Goal: Task Accomplishment & Management: Manage account settings

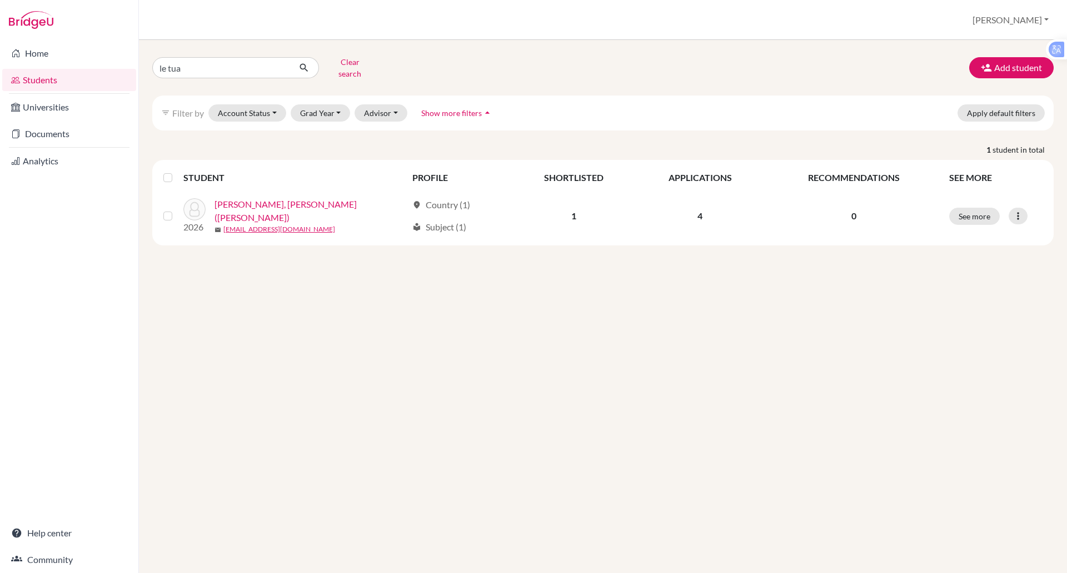
type input "le tuan"
click button "submit" at bounding box center [303, 67] width 29 height 21
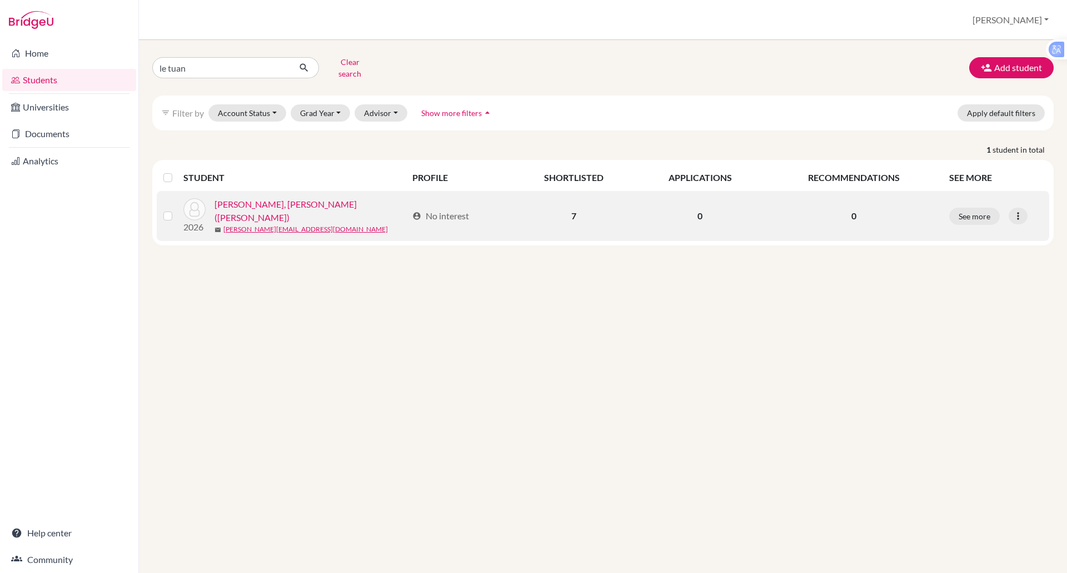
click at [292, 199] on link "Nguyen, Le Tuan Anh (Tony)" at bounding box center [310, 211] width 193 height 27
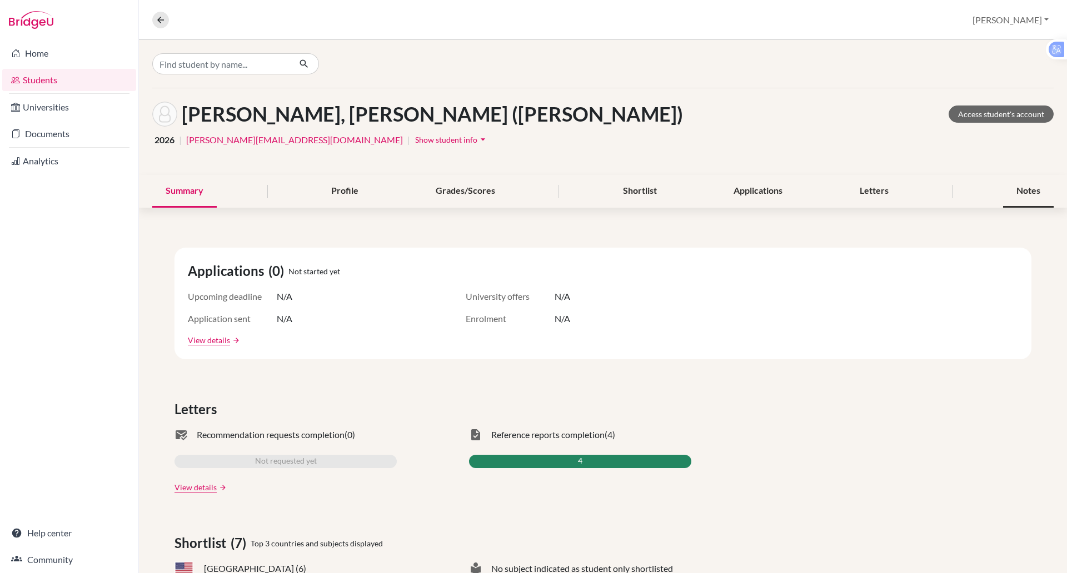
click at [1005, 191] on div "Notes" at bounding box center [1028, 191] width 51 height 33
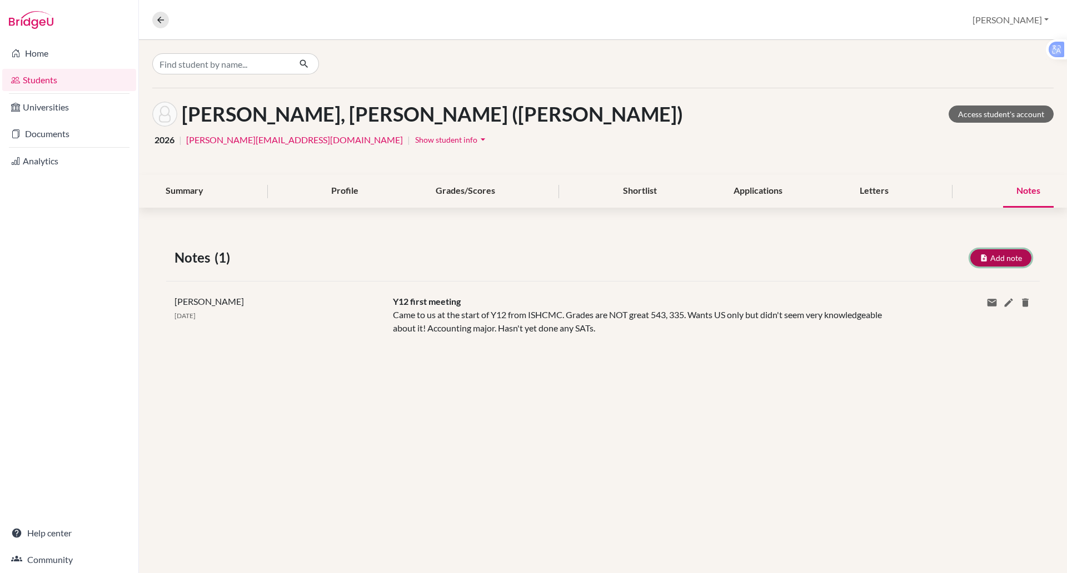
click at [983, 253] on button "Add note" at bounding box center [1000, 257] width 61 height 17
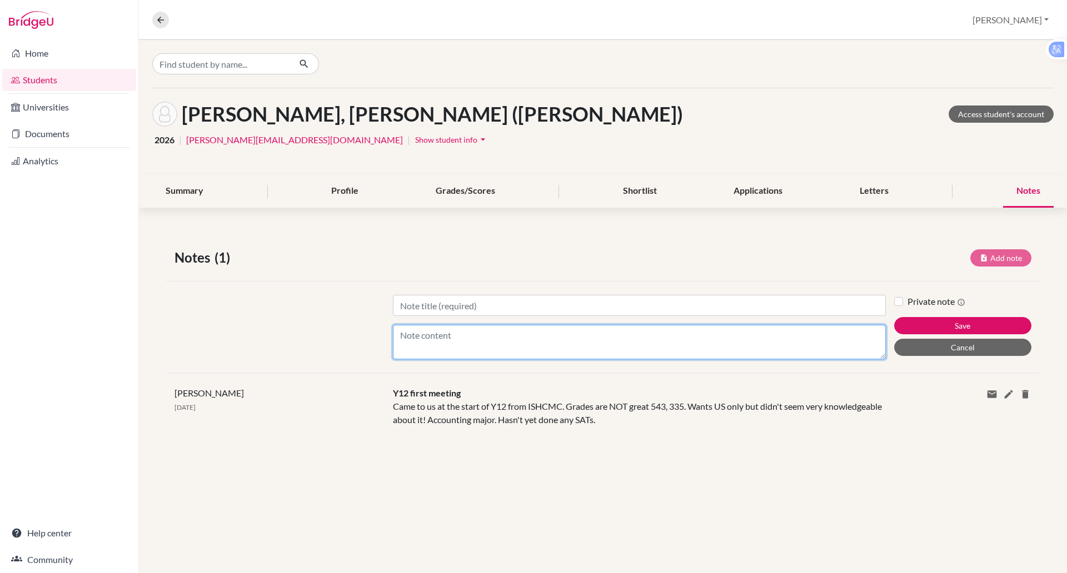
click at [425, 337] on textarea "Content" at bounding box center [639, 342] width 493 height 34
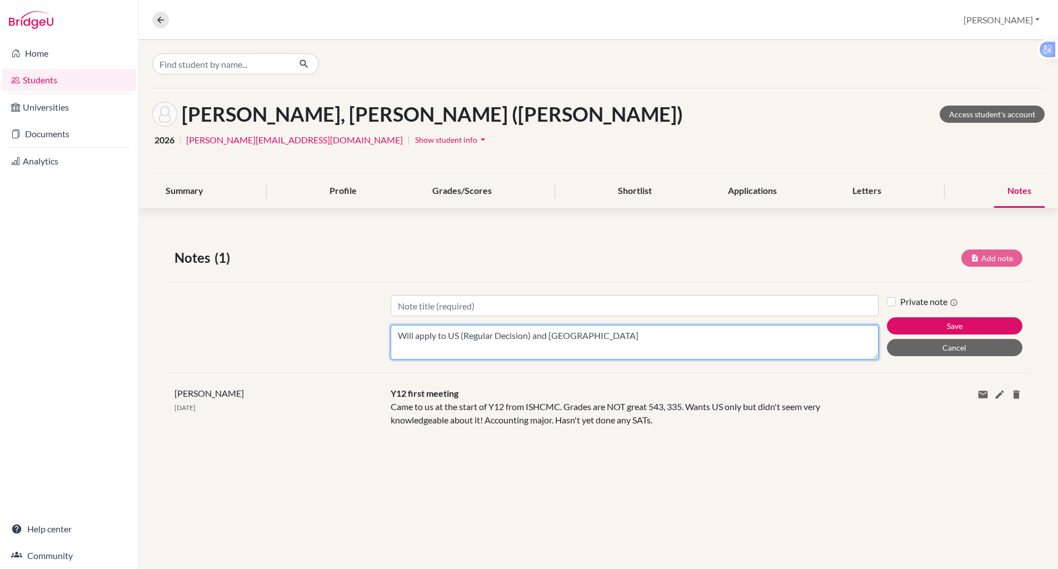
type textarea "Will apply to US (Regular Decision) and Singapore"
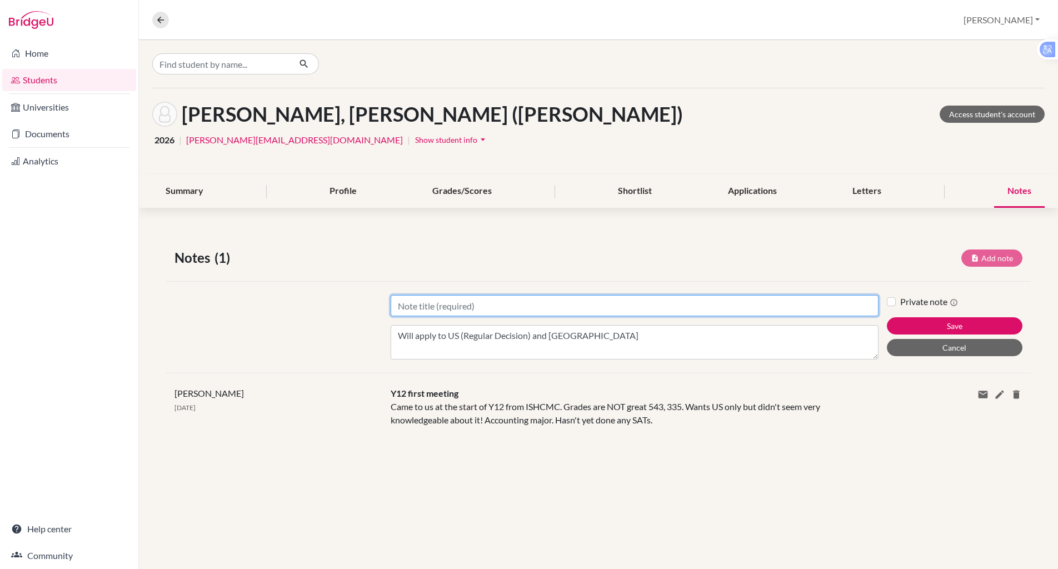
click at [465, 303] on input "Title" at bounding box center [635, 305] width 488 height 21
type input "Y13 meeting"
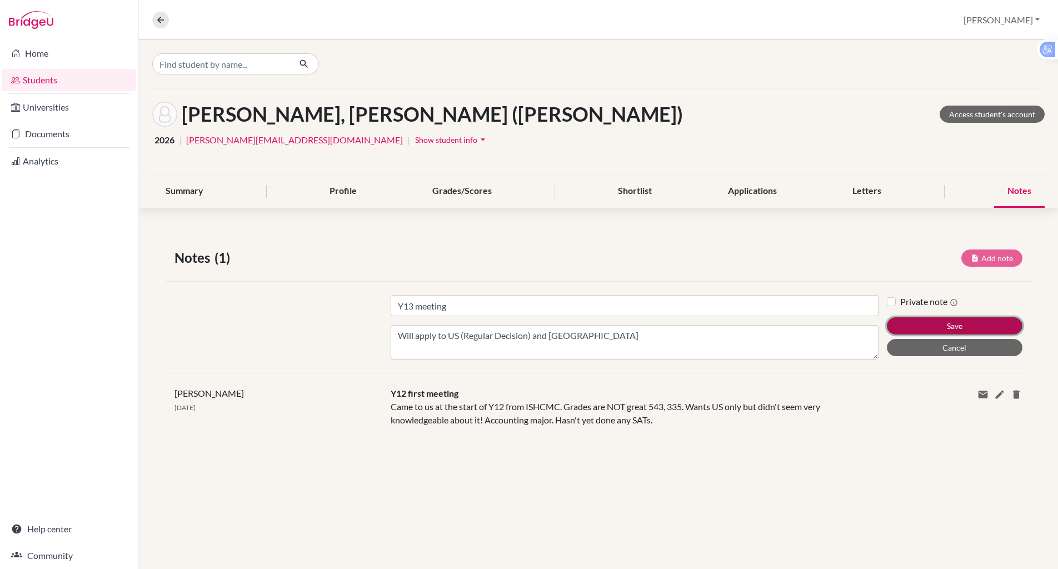
click at [925, 326] on button "Save" at bounding box center [955, 325] width 136 height 17
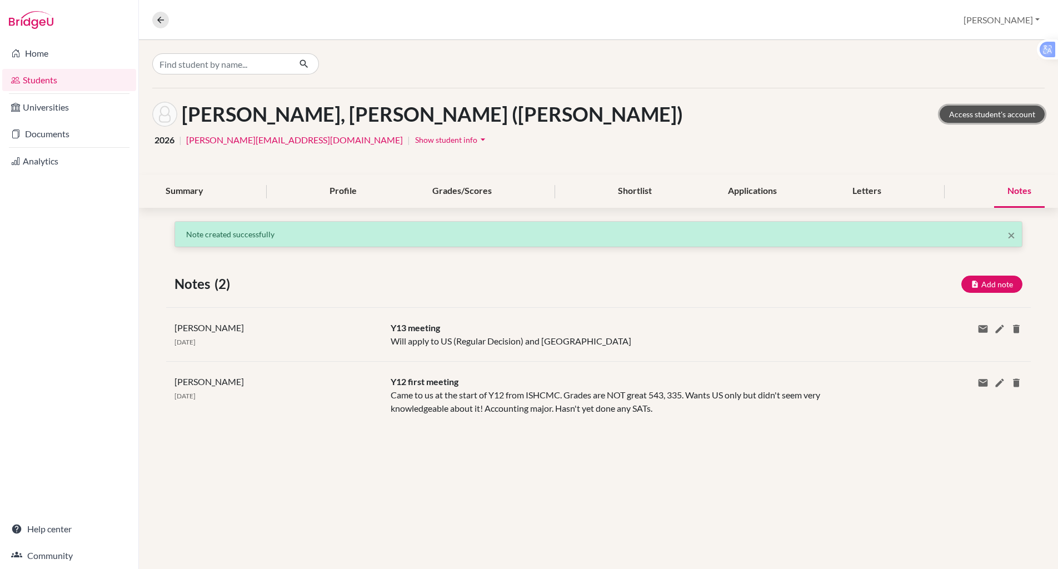
click at [957, 119] on link "Access student's account" at bounding box center [992, 114] width 105 height 17
click at [957, 114] on link "Access student's account" at bounding box center [992, 114] width 105 height 17
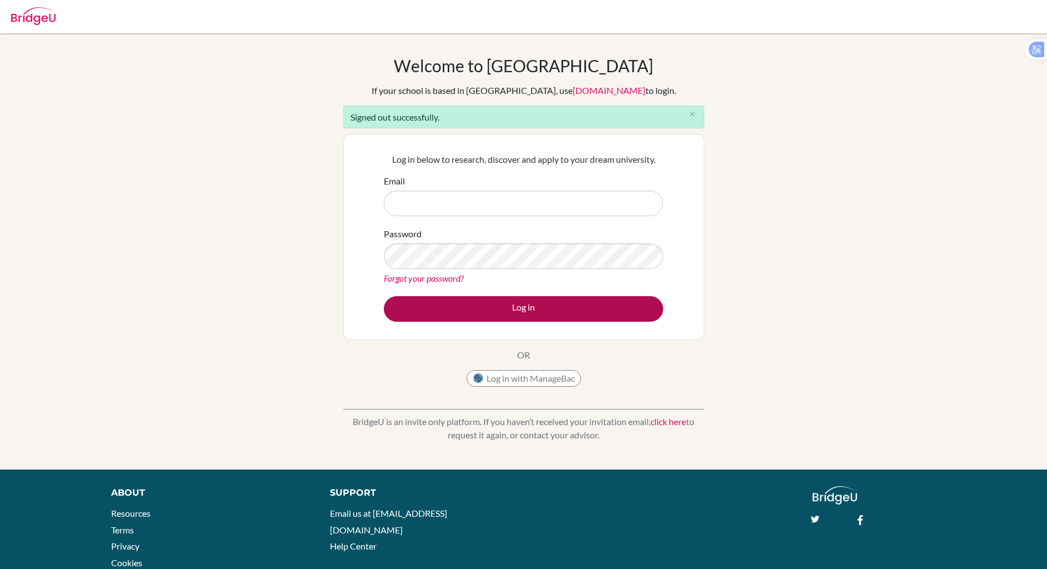
type input "[PERSON_NAME][EMAIL_ADDRESS][PERSON_NAME][DOMAIN_NAME]"
click at [535, 312] on button "Log in" at bounding box center [523, 309] width 279 height 26
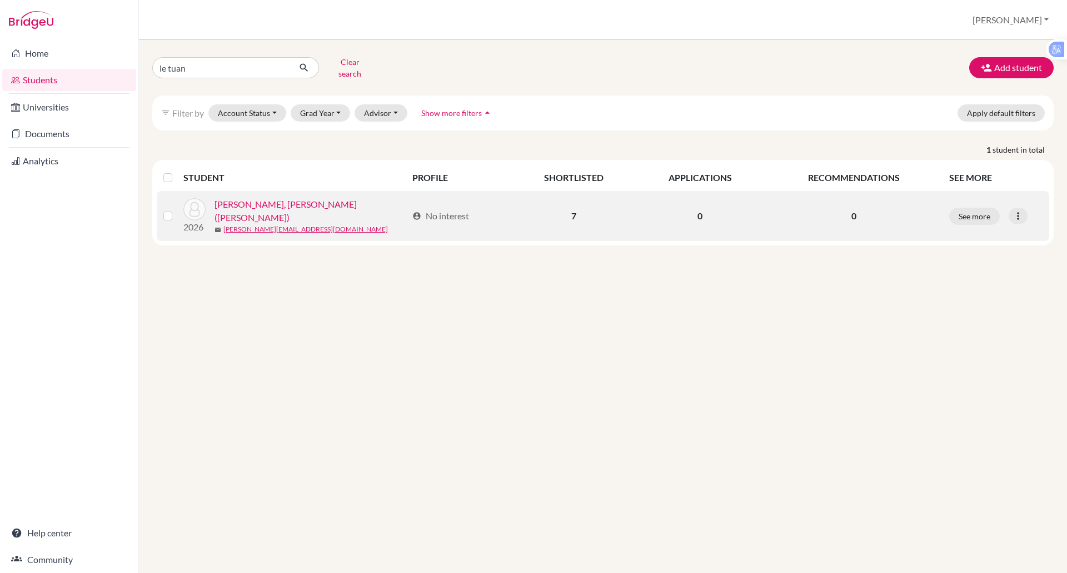
click at [284, 204] on link "Nguyen, Le Tuan Anh (Tony)" at bounding box center [310, 211] width 193 height 27
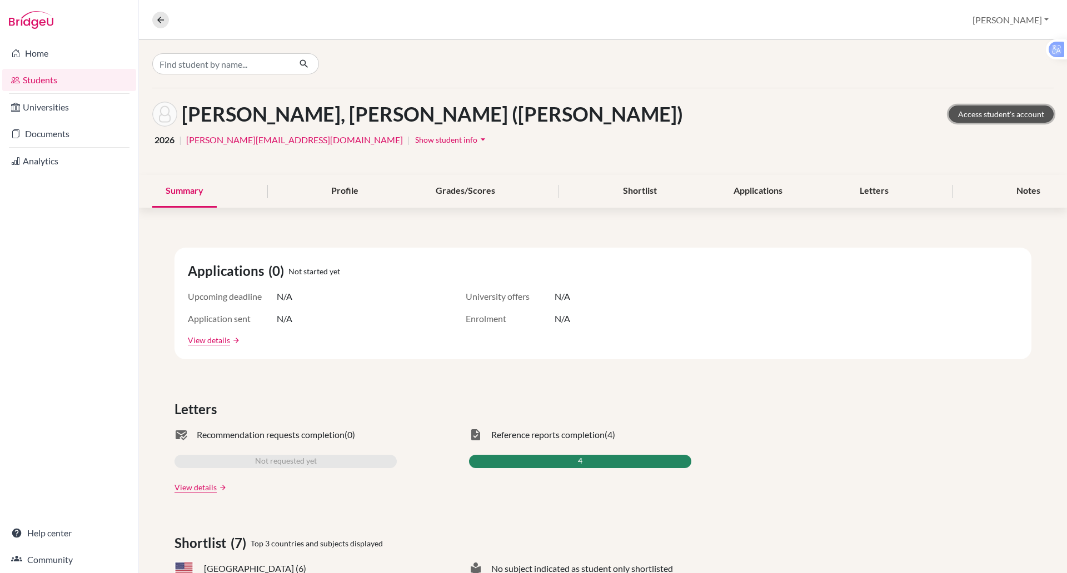
click at [1001, 116] on link "Access student's account" at bounding box center [1000, 114] width 105 height 17
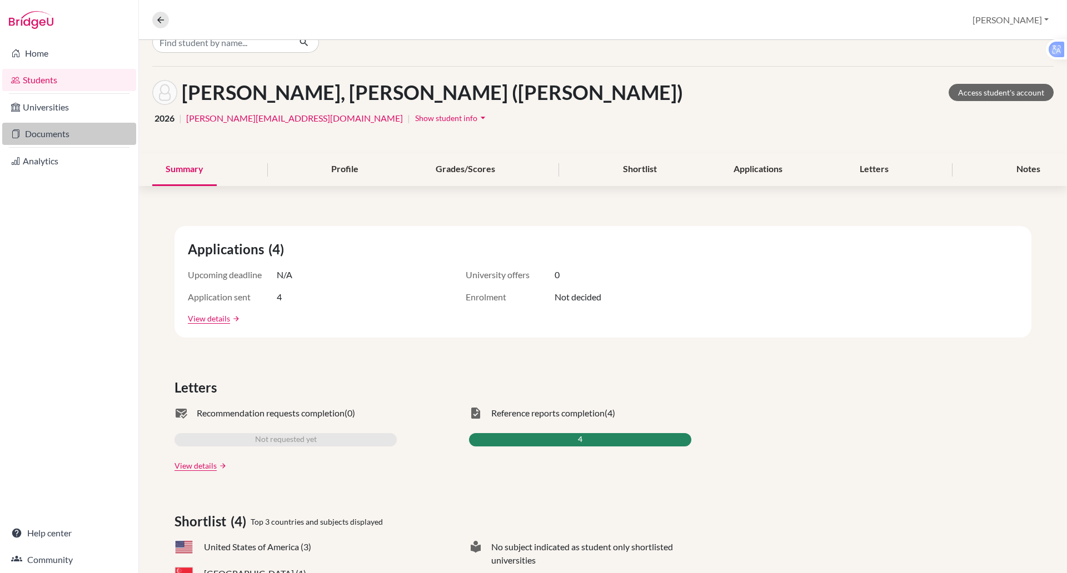
click at [51, 130] on link "Documents" at bounding box center [69, 134] width 134 height 22
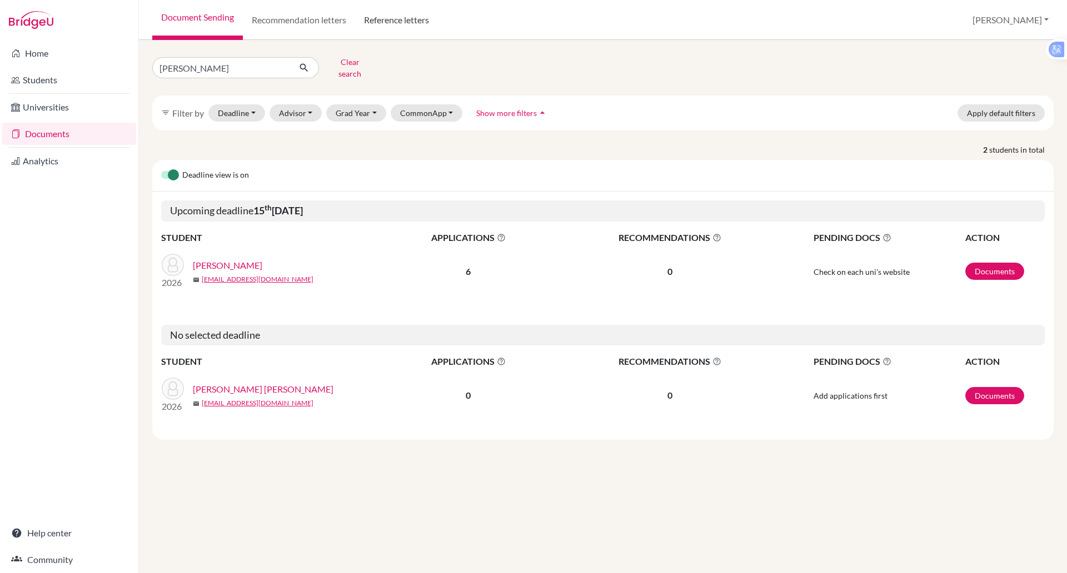
click at [397, 19] on link "Reference letters" at bounding box center [396, 20] width 83 height 40
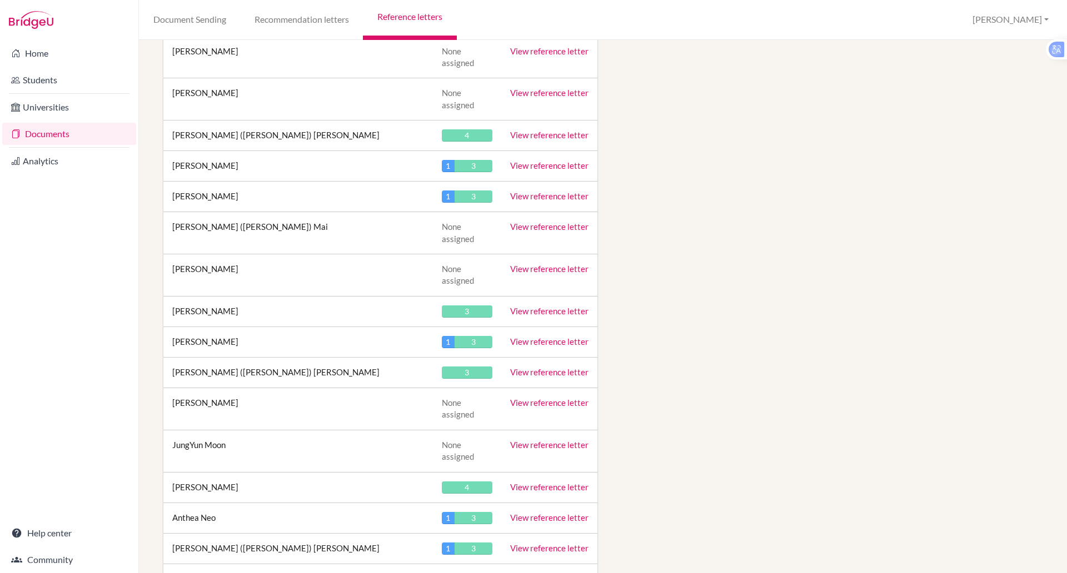
scroll to position [2863, 0]
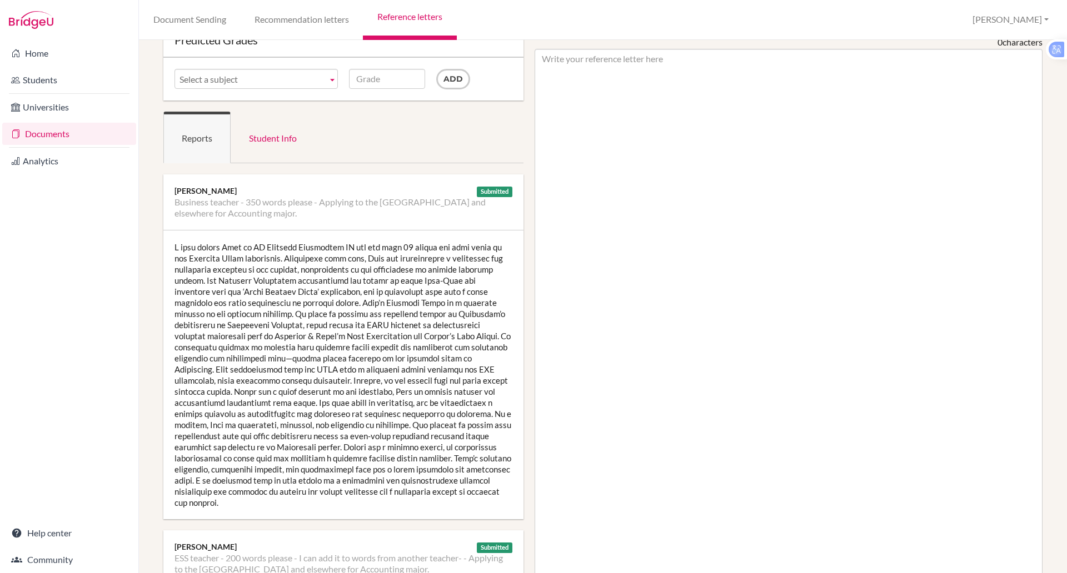
scroll to position [59, 0]
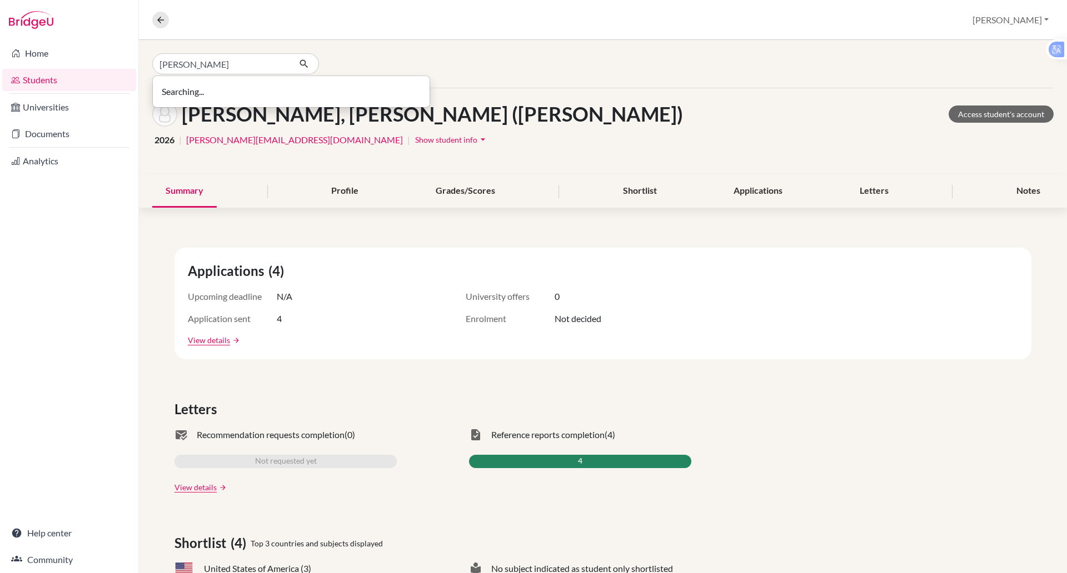
type input "[PERSON_NAME]"
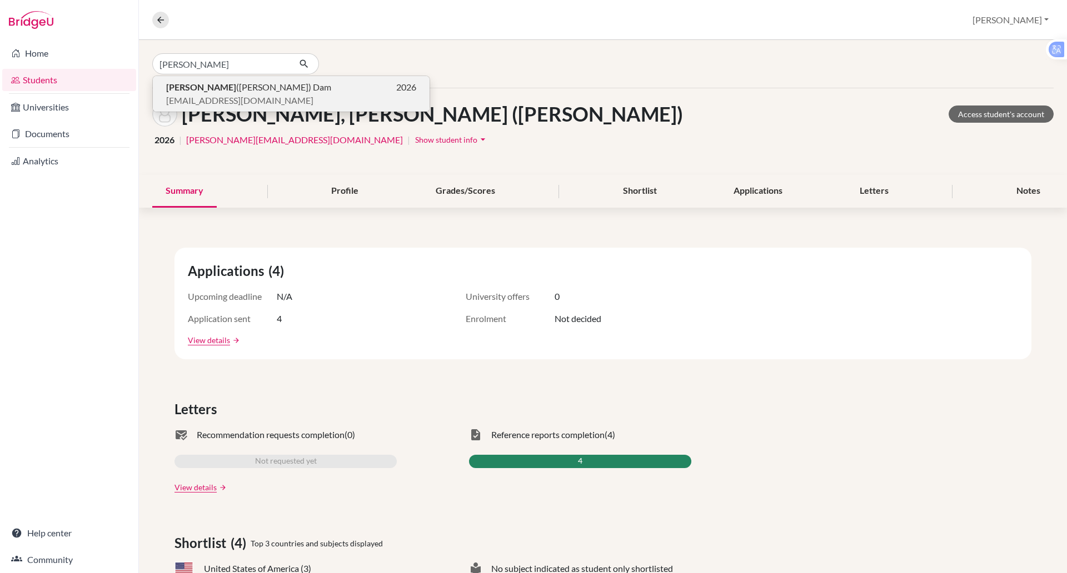
click at [246, 102] on span "[EMAIL_ADDRESS][DOMAIN_NAME]" at bounding box center [239, 100] width 147 height 13
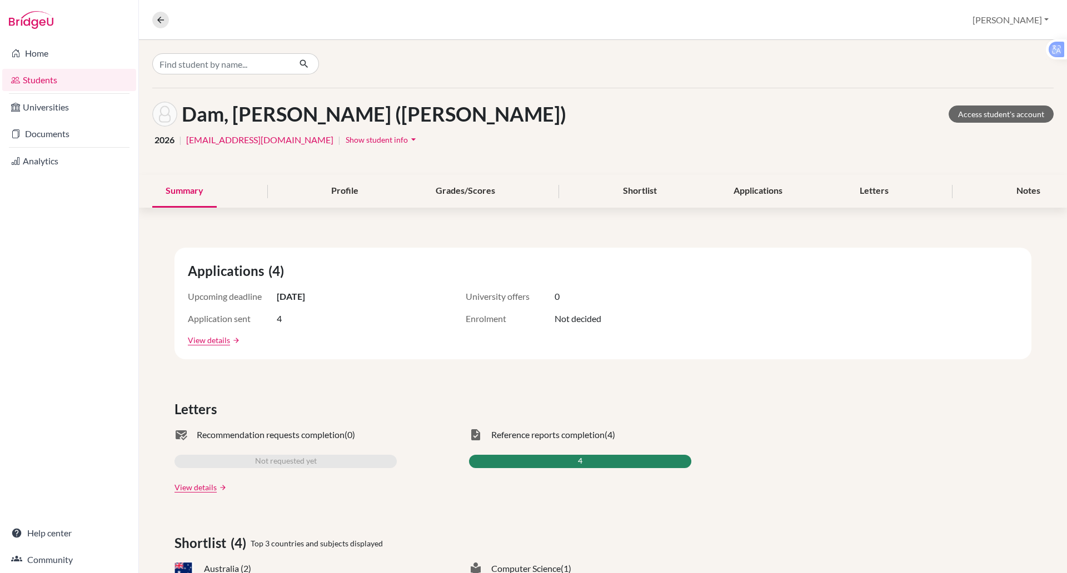
click at [346, 140] on span "Show student info" at bounding box center [377, 139] width 62 height 9
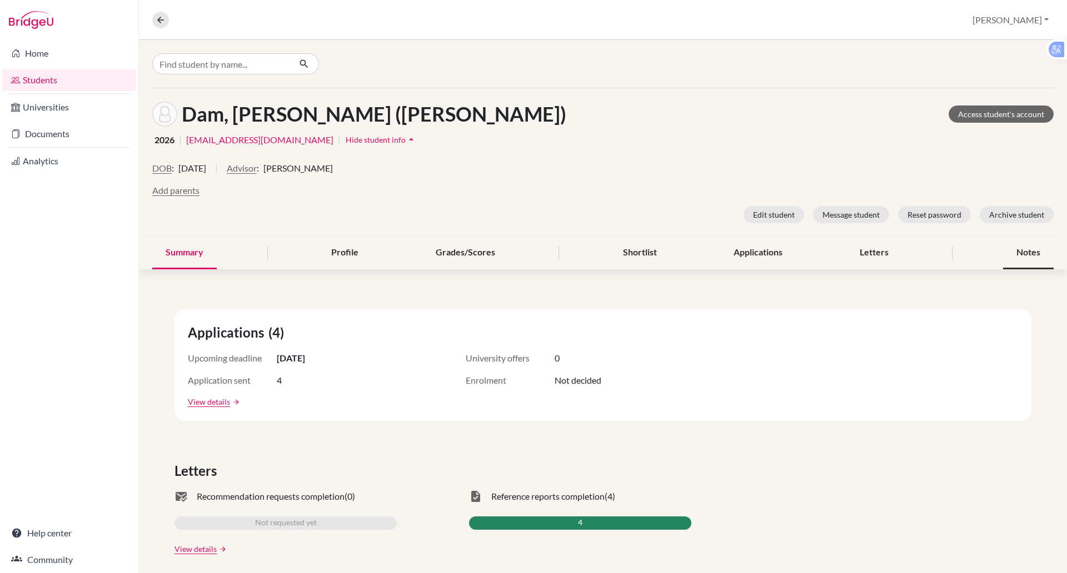
click at [1017, 249] on div "Notes" at bounding box center [1028, 253] width 51 height 33
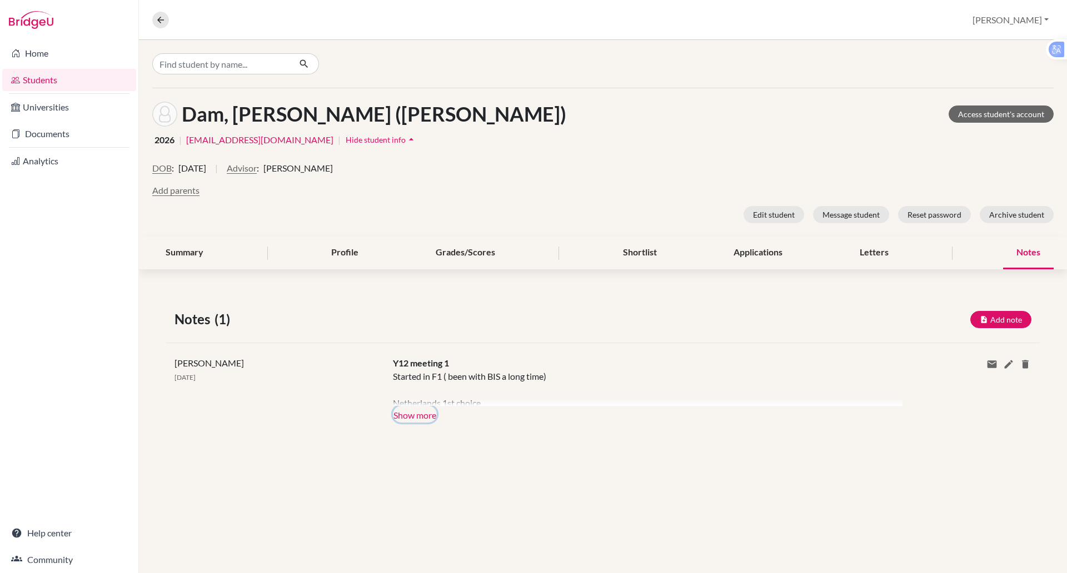
click at [429, 414] on button "Show more" at bounding box center [415, 414] width 44 height 17
click at [429, 406] on div "Started in F1 ( been with BIS a long time) Netherlands 1st choice Australia 2nd…" at bounding box center [639, 388] width 493 height 36
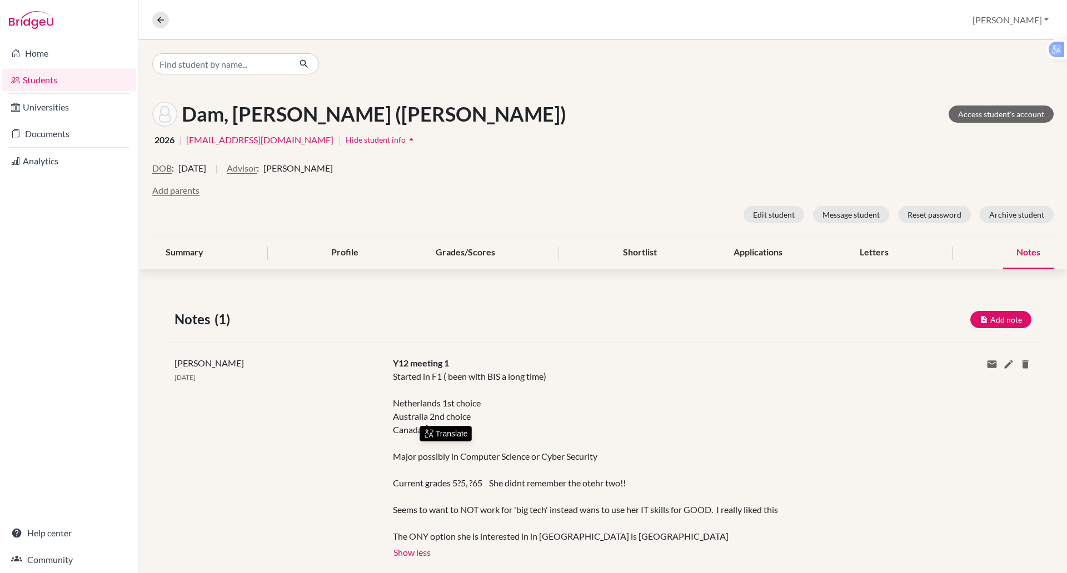
click at [619, 421] on div "Started in F1 ( been with BIS a long time) Netherlands 1st choice Australia 2nd…" at bounding box center [639, 456] width 493 height 173
